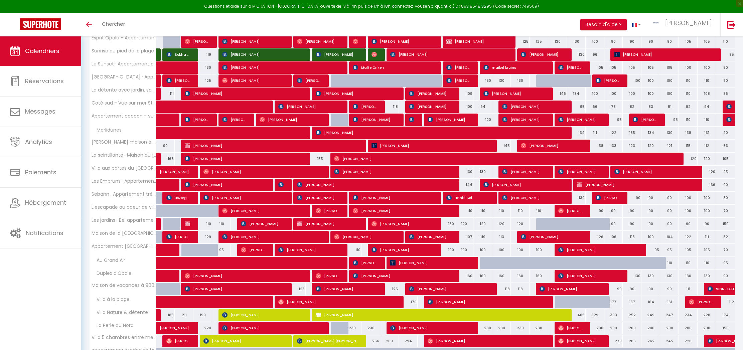
scroll to position [225, 0]
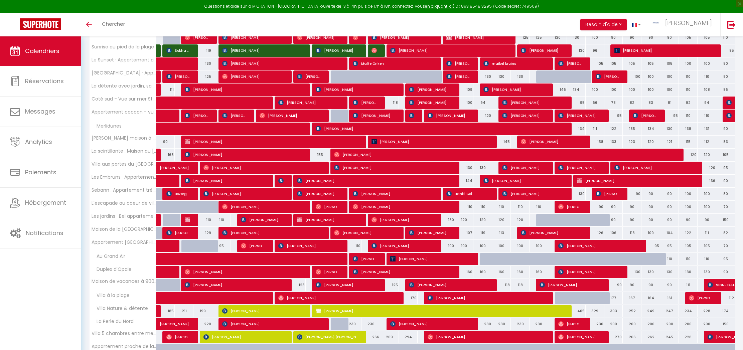
click at [313, 168] on span "[PERSON_NAME]" at bounding box center [263, 167] width 119 height 13
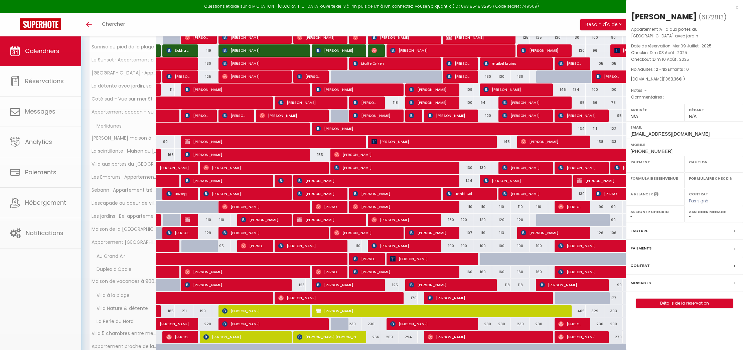
select select "OK"
select select "0"
select select "1"
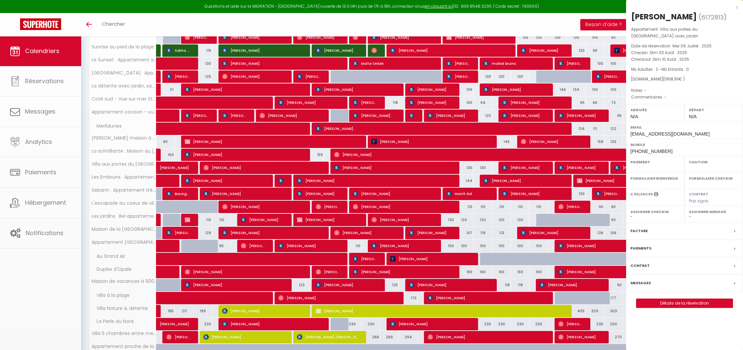
select select
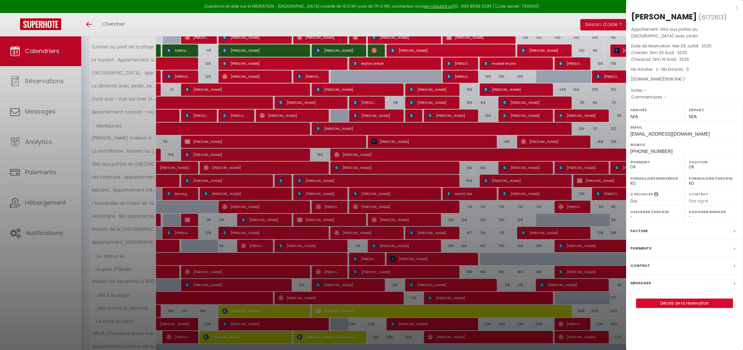
select select "3816"
click at [648, 281] on label "Messages" at bounding box center [641, 283] width 20 height 7
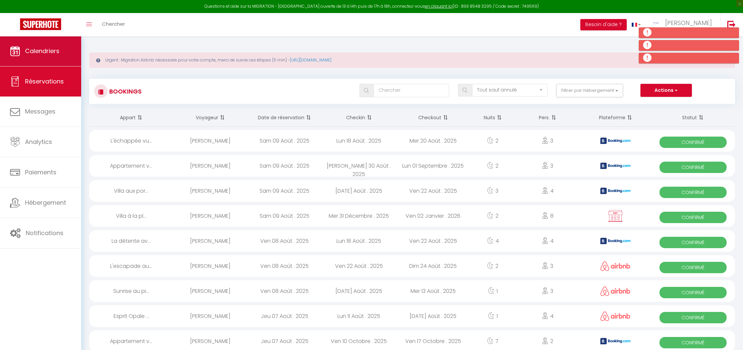
click at [52, 51] on span "Calendriers" at bounding box center [42, 51] width 34 height 8
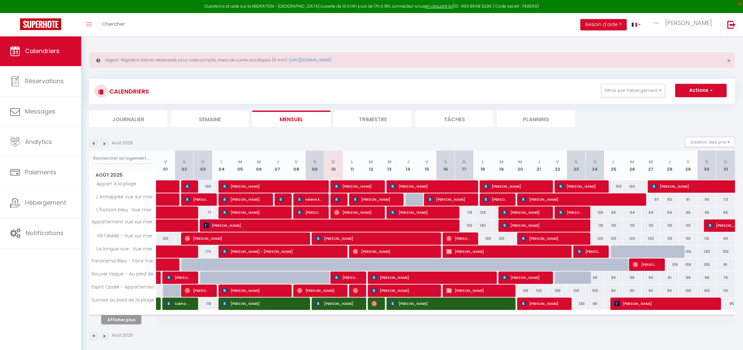
click at [120, 324] on th "Afficher plus" at bounding box center [123, 319] width 67 height 17
click at [123, 321] on button "Afficher plus" at bounding box center [121, 320] width 40 height 9
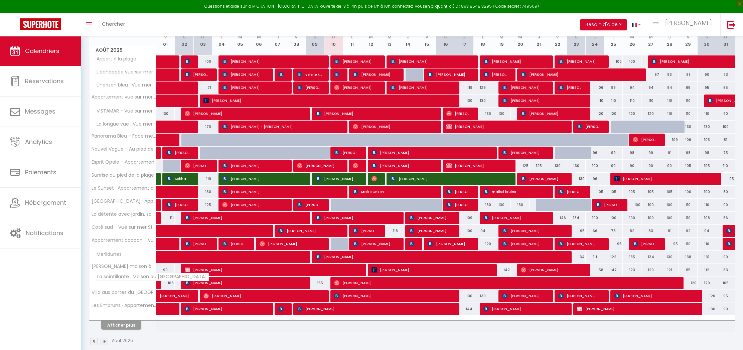
scroll to position [126, 0]
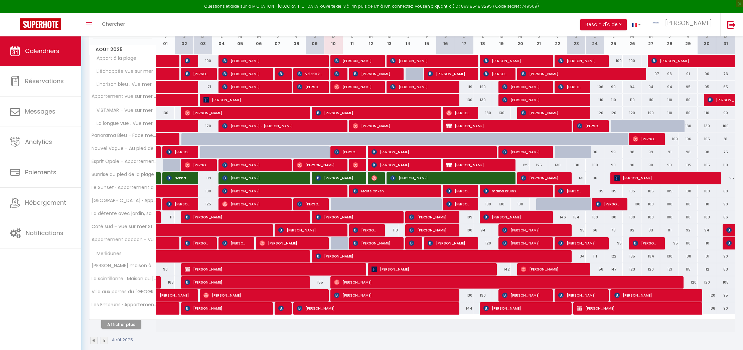
click at [311, 294] on span "[PERSON_NAME]" at bounding box center [263, 295] width 119 height 13
select select "OK"
select select "0"
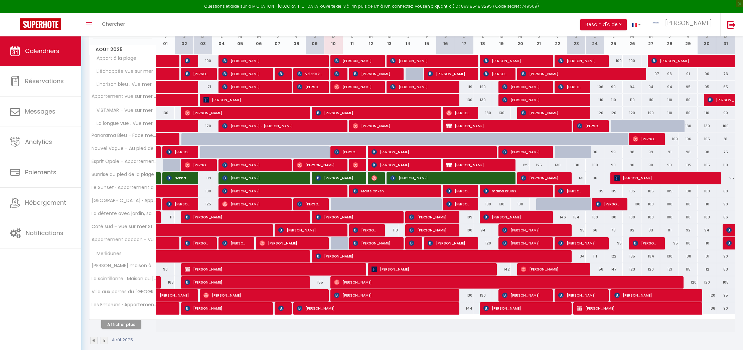
select select "1"
select select
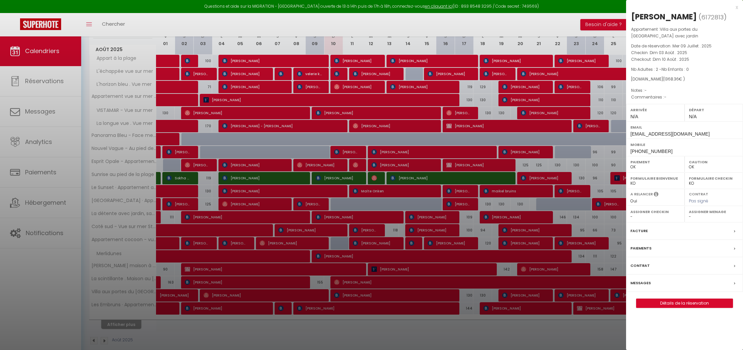
select select "3816"
click at [640, 278] on div "Messages" at bounding box center [684, 283] width 117 height 17
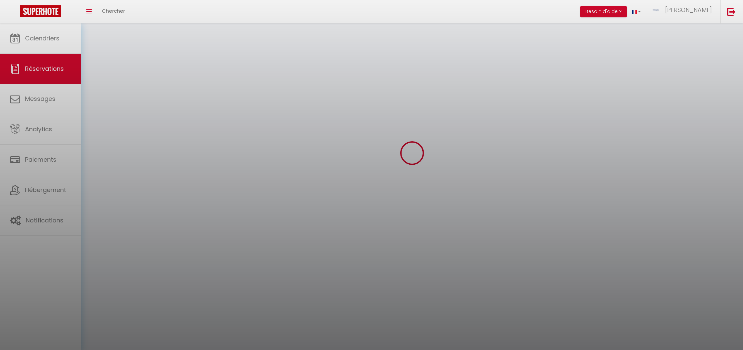
scroll to position [36, 0]
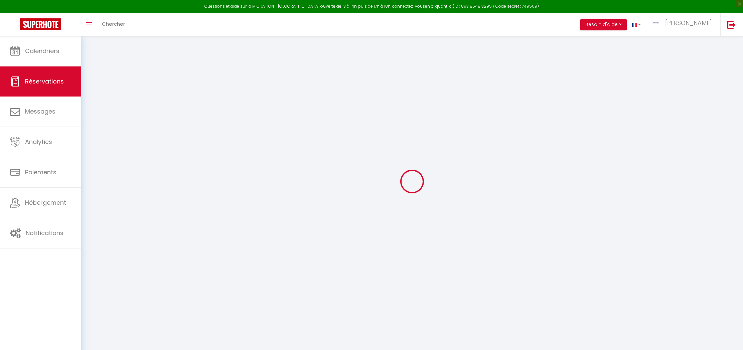
select select "not_cancelled"
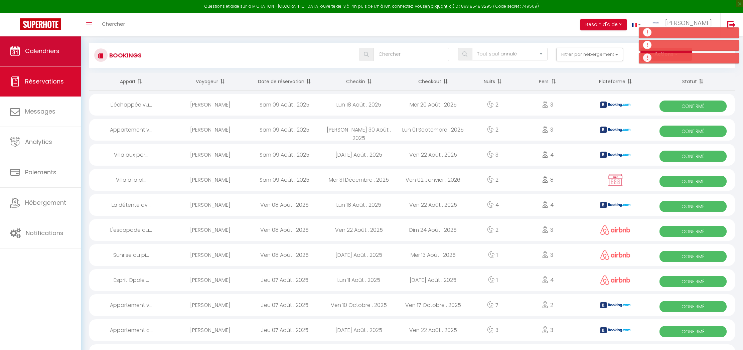
click at [33, 43] on link "Calendriers" at bounding box center [40, 51] width 81 height 30
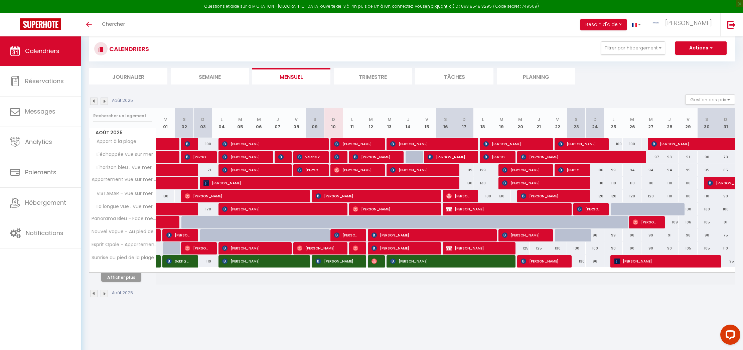
click at [131, 279] on button "Afficher plus" at bounding box center [121, 277] width 40 height 9
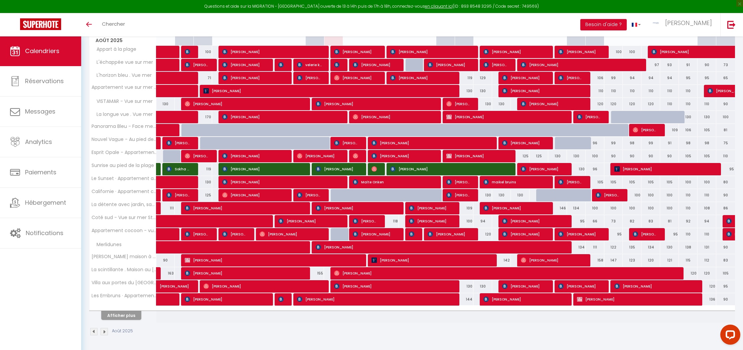
scroll to position [106, 0]
